Goal: Find specific page/section: Find specific page/section

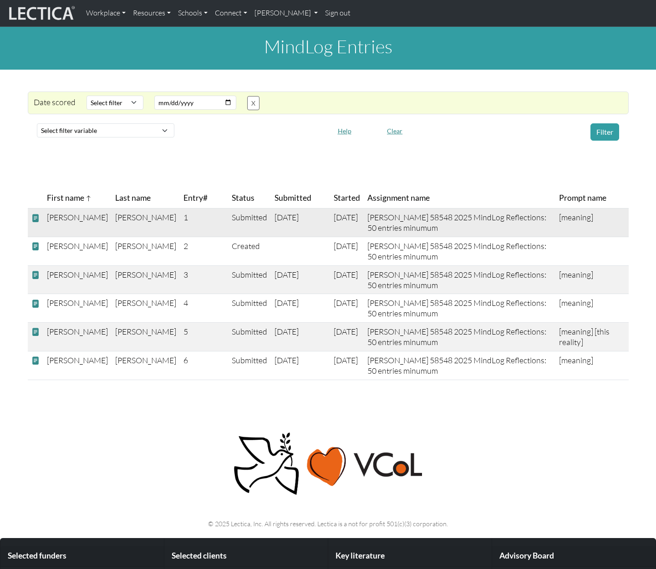
click at [34, 219] on span at bounding box center [35, 218] width 8 height 10
click at [36, 219] on span at bounding box center [35, 218] width 8 height 10
click at [307, 13] on link "[PERSON_NAME]" at bounding box center [286, 13] width 71 height 19
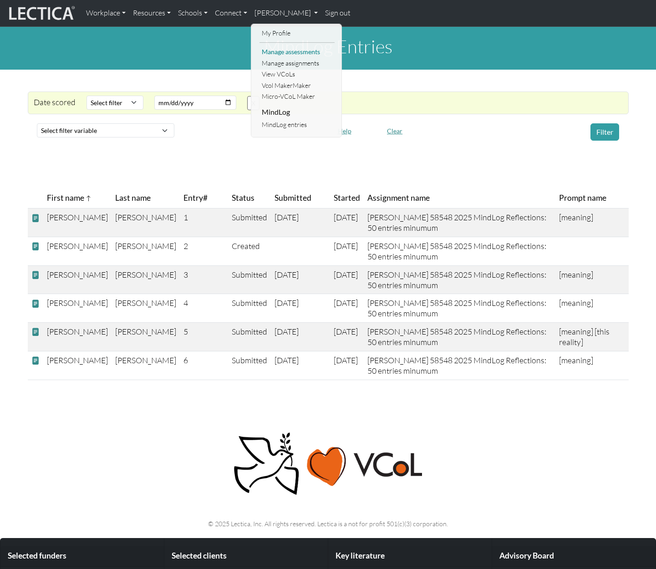
click at [293, 49] on link "Manage assessments" at bounding box center [296, 51] width 75 height 11
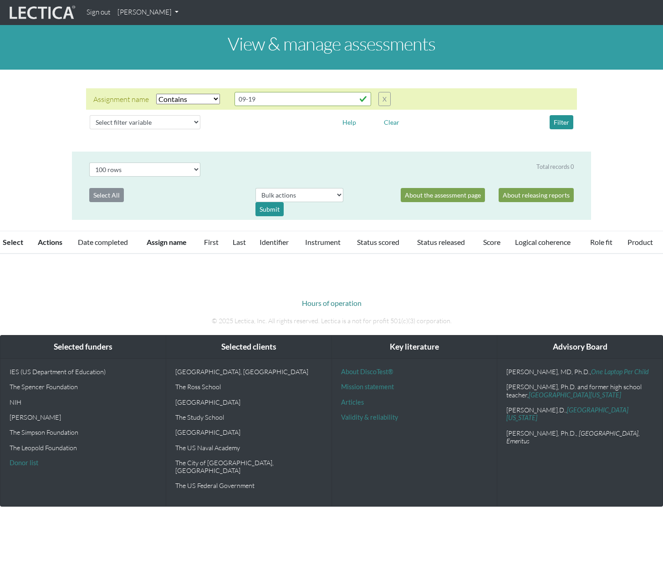
select select "icontains"
select select "100"
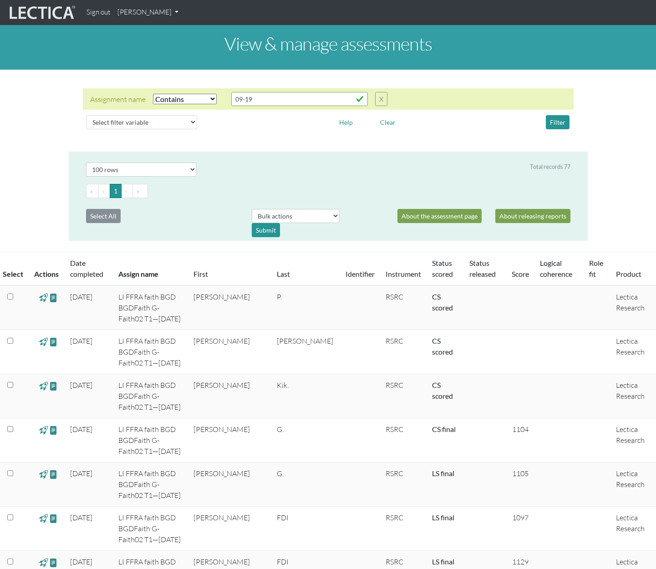
drag, startPoint x: 658, startPoint y: 35, endPoint x: 657, endPoint y: 7, distance: 27.8
